Goal: Task Accomplishment & Management: Manage account settings

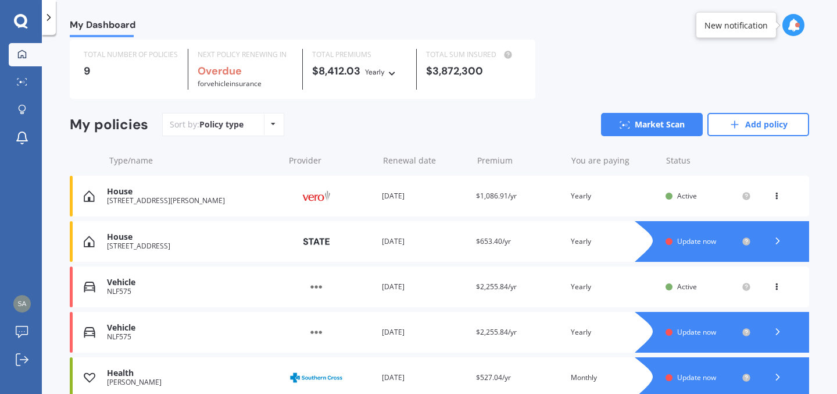
scroll to position [53, 0]
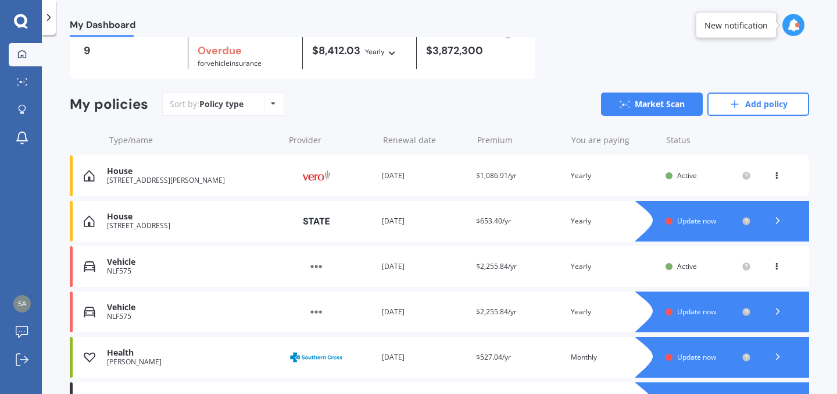
click at [777, 223] on polyline at bounding box center [778, 220] width 3 height 6
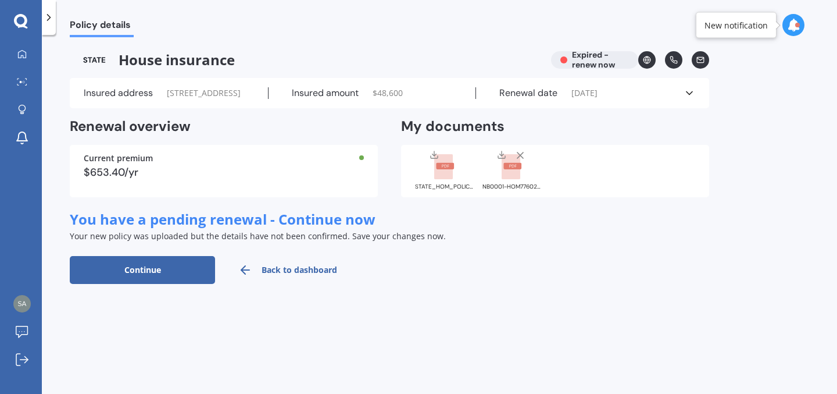
click at [787, 26] on div at bounding box center [794, 25] width 22 height 22
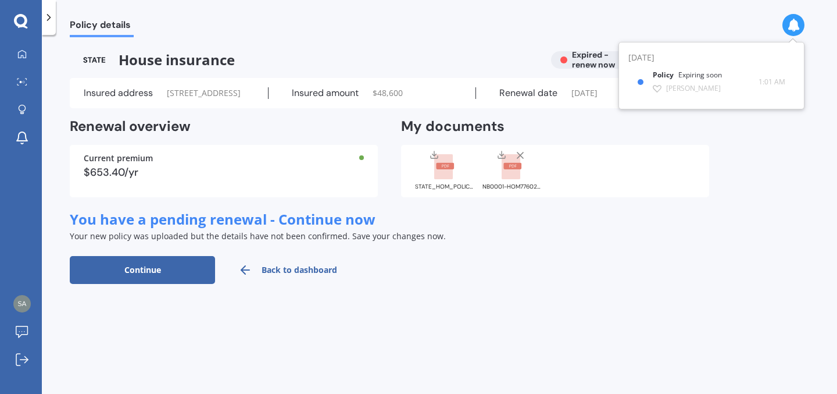
click at [49, 9] on div at bounding box center [49, 17] width 14 height 35
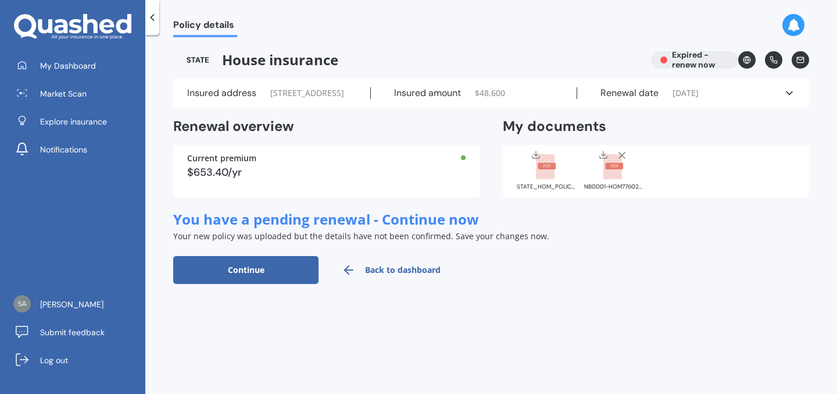
click at [386, 284] on link "Back to dashboard" at bounding box center [391, 270] width 145 height 28
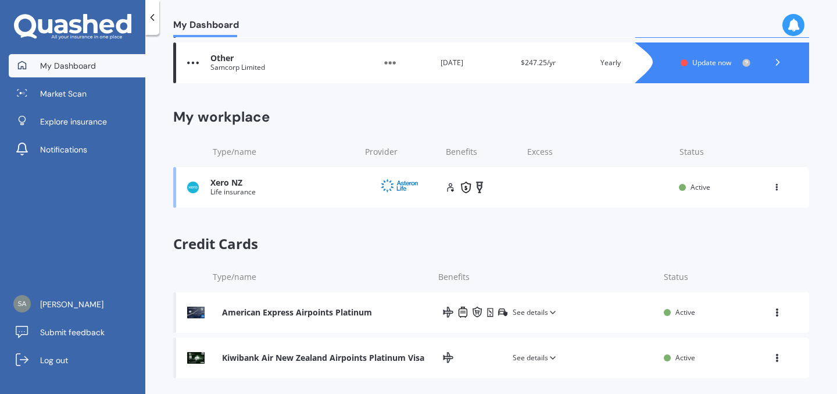
scroll to position [494, 0]
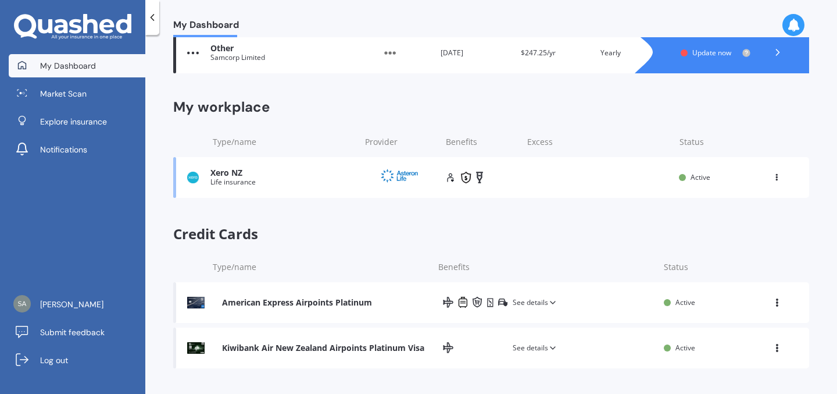
click at [774, 346] on icon at bounding box center [777, 346] width 10 height 8
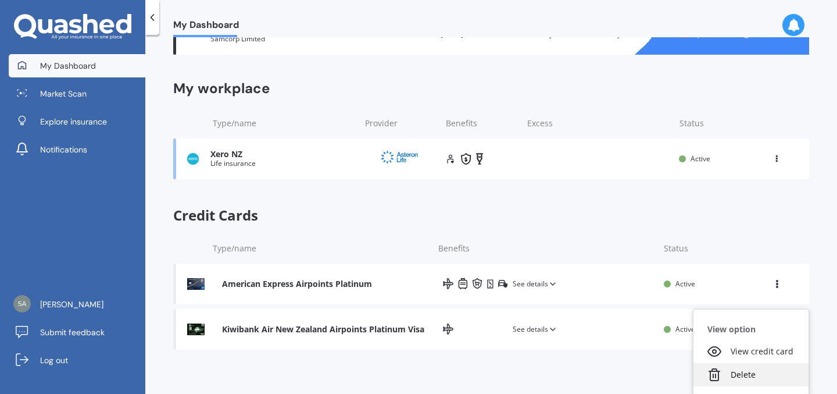
click at [739, 379] on div "Delete" at bounding box center [751, 374] width 115 height 23
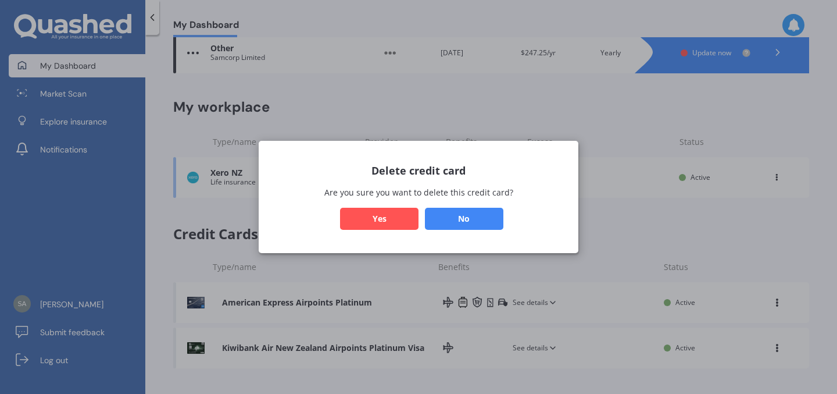
click at [393, 218] on button "Yes" at bounding box center [379, 219] width 79 height 22
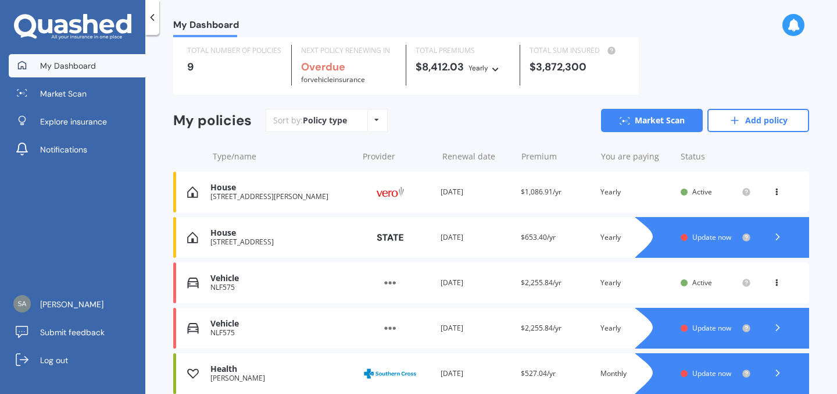
scroll to position [0, 0]
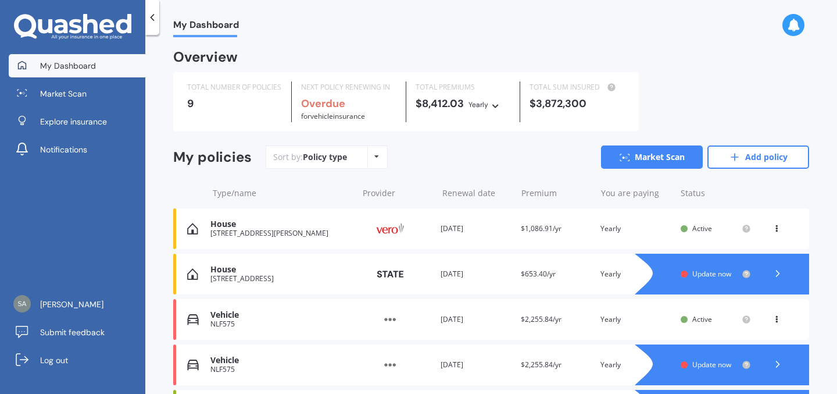
click at [341, 102] on b "Overdue" at bounding box center [323, 104] width 44 height 14
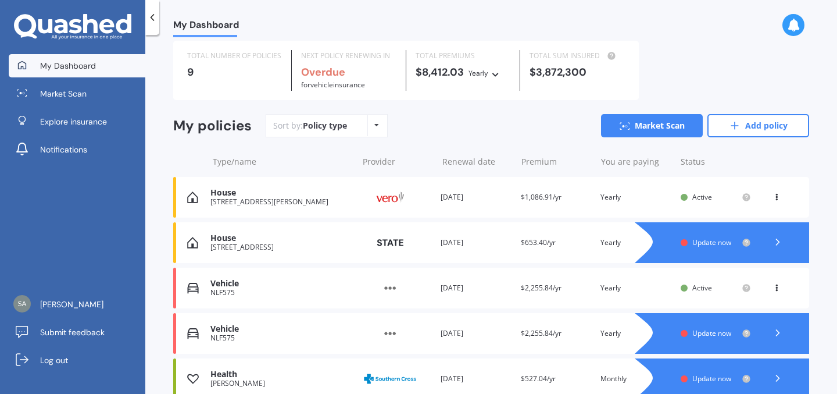
click at [776, 240] on polyline at bounding box center [777, 242] width 3 height 6
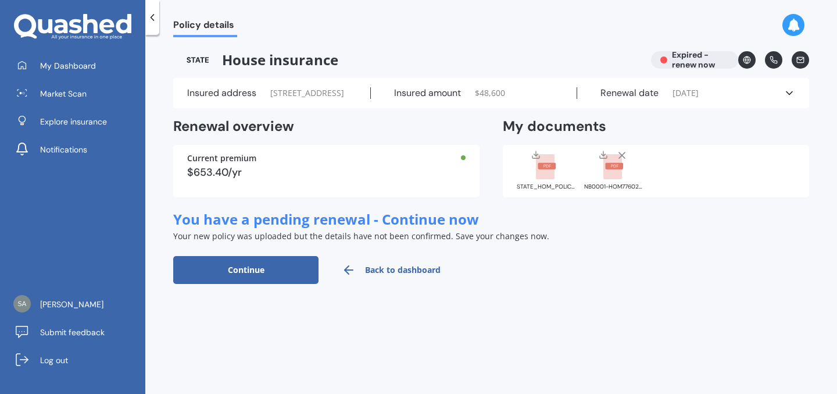
click at [271, 284] on button "Continue" at bounding box center [245, 270] width 145 height 28
select select "08"
select select "02"
select select "2026"
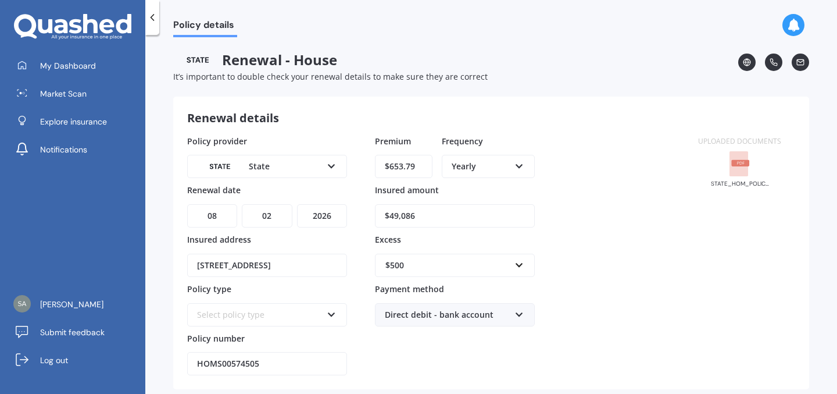
click at [154, 26] on div at bounding box center [152, 17] width 14 height 35
